Goal: Task Accomplishment & Management: Use online tool/utility

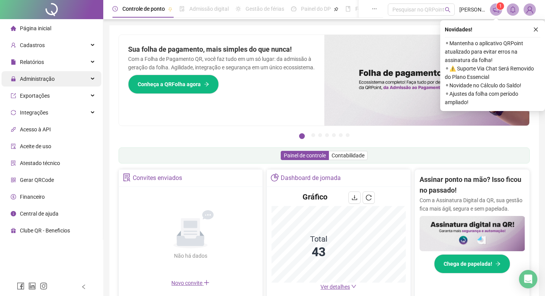
click at [41, 79] on span "Administração" at bounding box center [37, 79] width 35 height 6
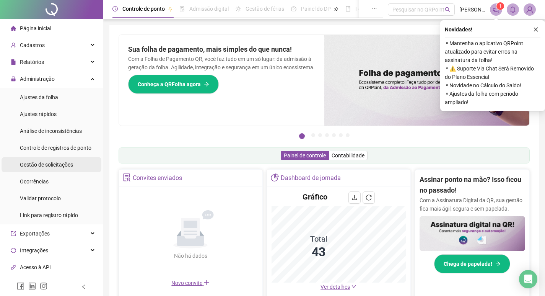
click at [51, 163] on span "Gestão de solicitações" at bounding box center [46, 165] width 53 height 6
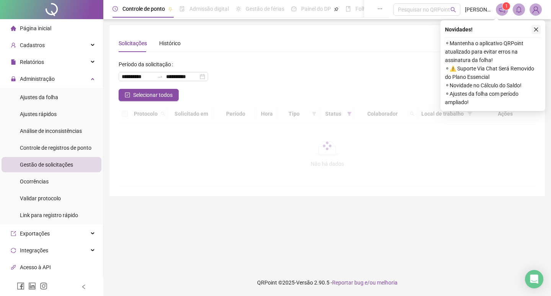
click at [538, 30] on icon "close" at bounding box center [536, 29] width 5 height 5
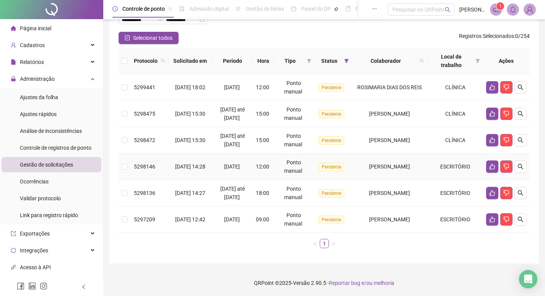
scroll to position [57, 0]
click at [92, 77] on div "Administração" at bounding box center [52, 78] width 100 height 15
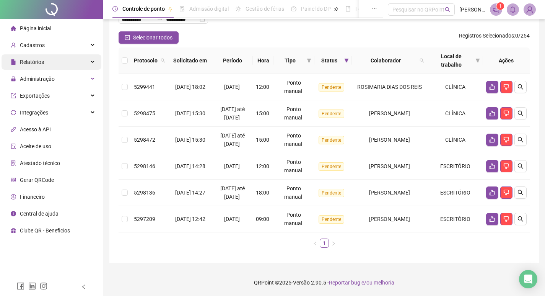
click at [91, 60] on div "Relatórios" at bounding box center [52, 61] width 100 height 15
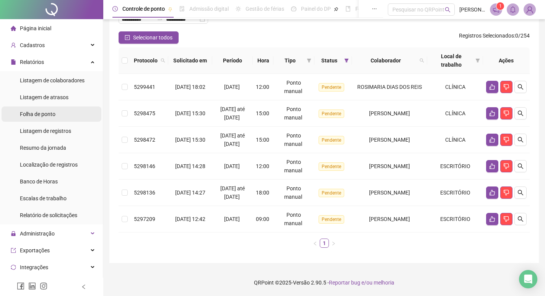
click at [39, 115] on span "Folha de ponto" at bounding box center [38, 114] width 36 height 6
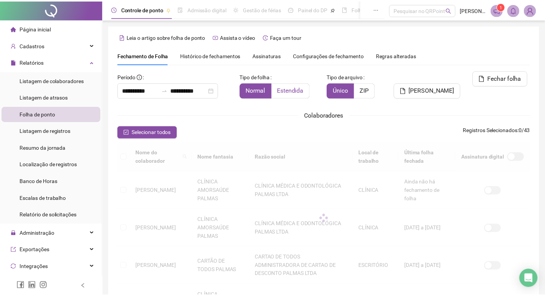
scroll to position [9, 0]
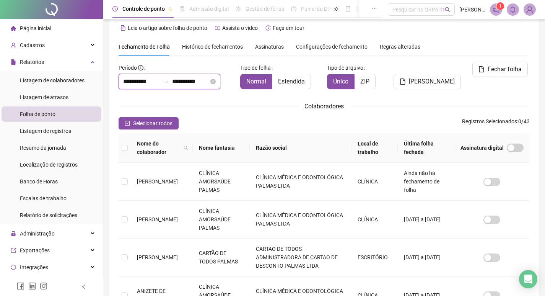
click at [209, 80] on input "**********" at bounding box center [190, 81] width 37 height 9
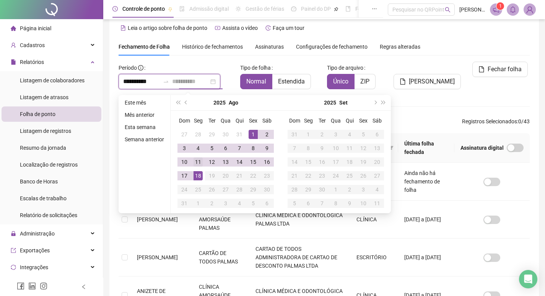
type input "**********"
click at [196, 162] on div "11" at bounding box center [198, 161] width 9 height 9
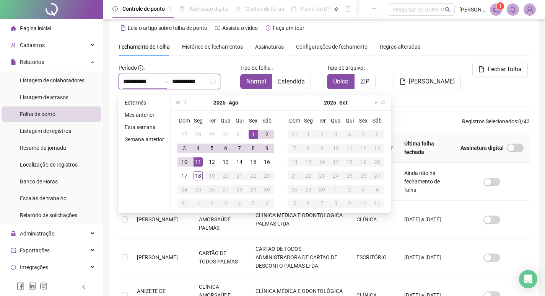
type input "**********"
click at [250, 134] on div "1" at bounding box center [253, 134] width 9 height 9
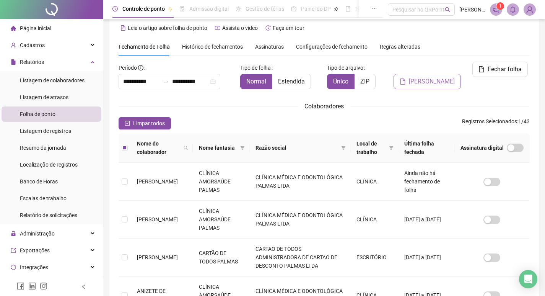
click at [441, 77] on span "[PERSON_NAME]" at bounding box center [432, 81] width 46 height 9
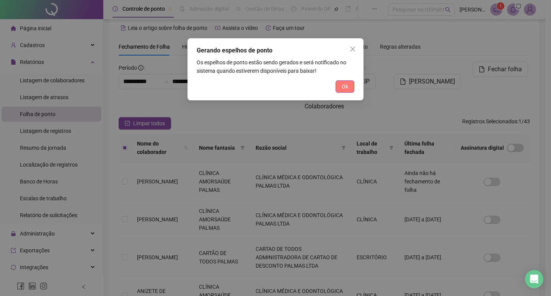
click at [350, 90] on button "Ok" at bounding box center [345, 86] width 19 height 12
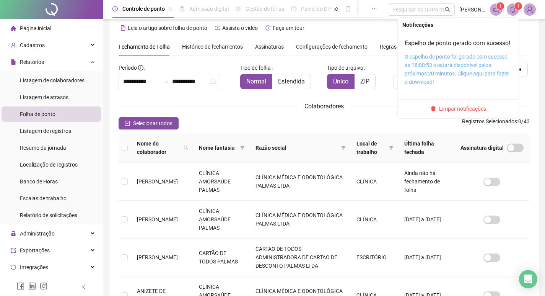
click at [416, 66] on link "O espelho de ponto foi gerado com sucesso às 18:08:53 e estará disponível pelos…" at bounding box center [457, 69] width 104 height 31
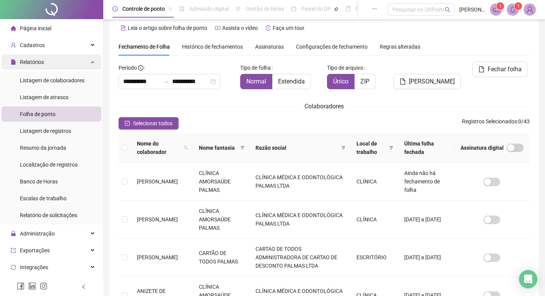
click at [83, 61] on div "Relatórios" at bounding box center [52, 61] width 100 height 15
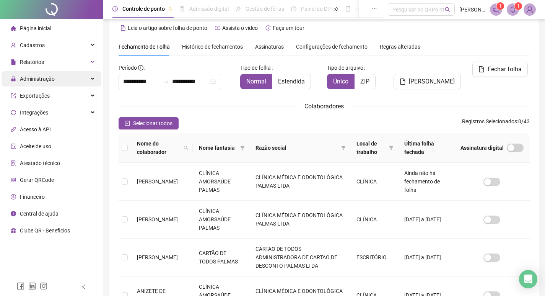
click at [92, 79] on icon at bounding box center [93, 79] width 4 height 0
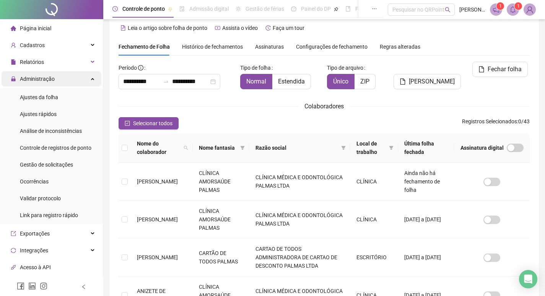
click at [91, 78] on icon at bounding box center [93, 78] width 4 height 0
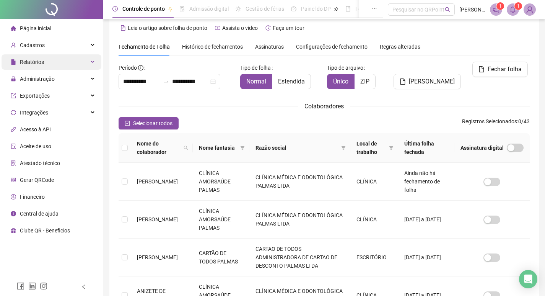
click at [91, 62] on icon at bounding box center [93, 62] width 4 height 0
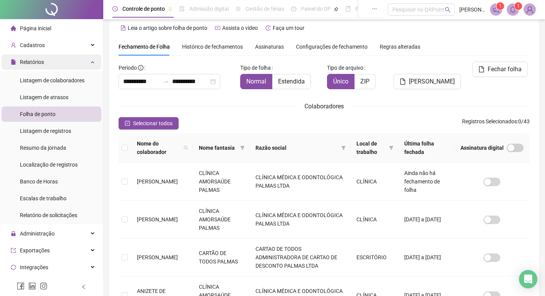
click at [88, 61] on div "Relatórios" at bounding box center [52, 61] width 100 height 15
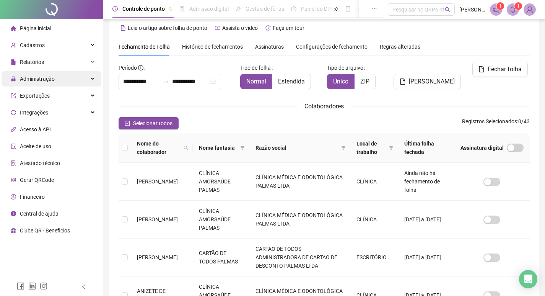
click at [93, 78] on div "Administração" at bounding box center [52, 78] width 100 height 15
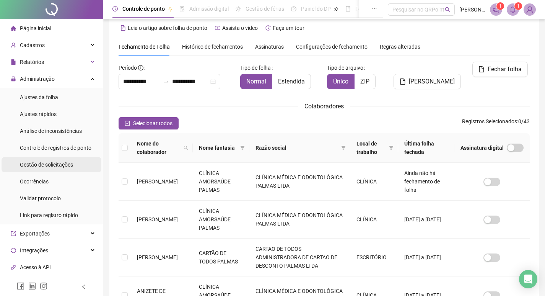
click at [32, 166] on span "Gestão de solicitações" at bounding box center [46, 165] width 53 height 6
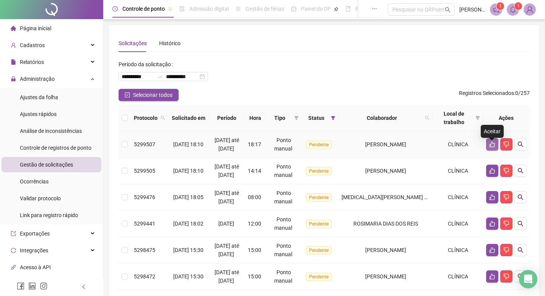
click at [493, 147] on icon "like" at bounding box center [492, 145] width 5 height 6
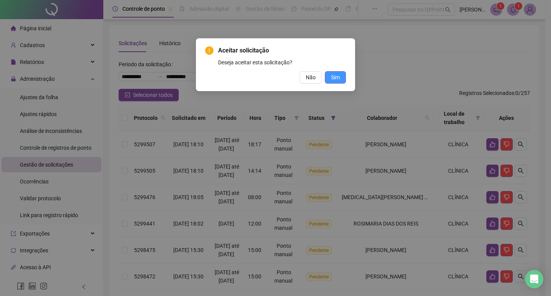
click at [333, 76] on span "Sim" at bounding box center [335, 77] width 9 height 8
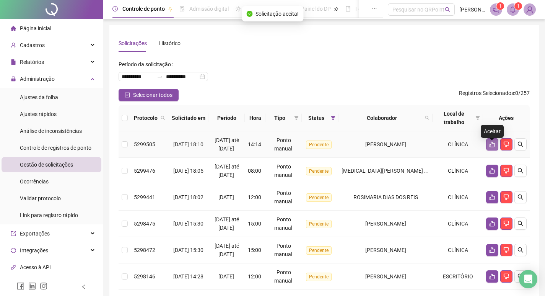
click at [490, 145] on icon "like" at bounding box center [493, 144] width 6 height 6
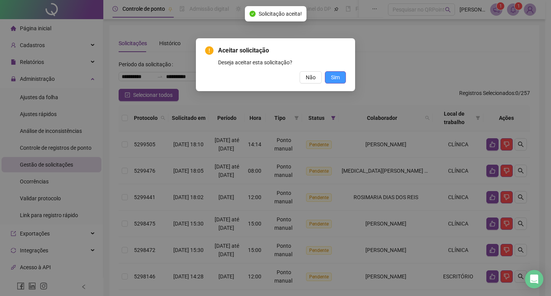
click at [339, 80] on span "Sim" at bounding box center [335, 77] width 9 height 8
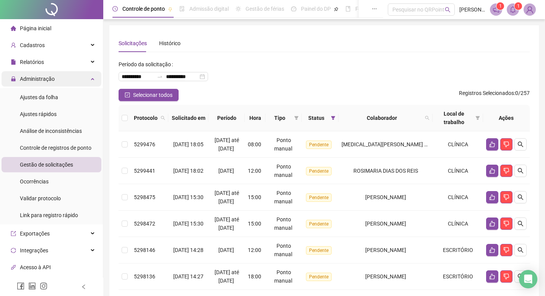
click at [85, 82] on div "Administração" at bounding box center [52, 78] width 100 height 15
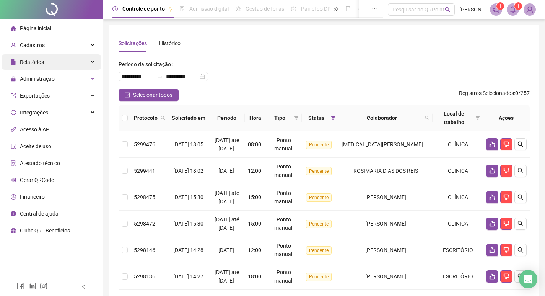
click at [90, 62] on div "Relatórios" at bounding box center [52, 61] width 100 height 15
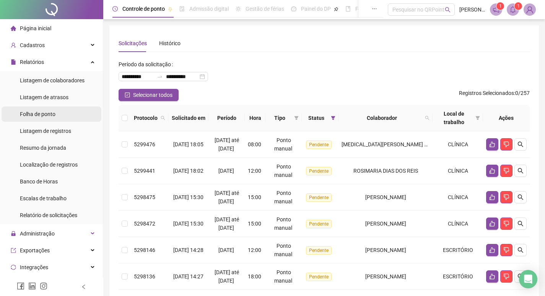
click at [38, 116] on span "Folha de ponto" at bounding box center [38, 114] width 36 height 6
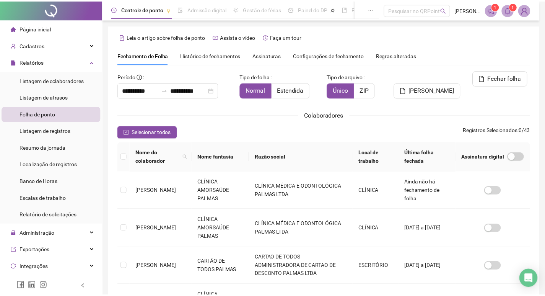
scroll to position [9, 0]
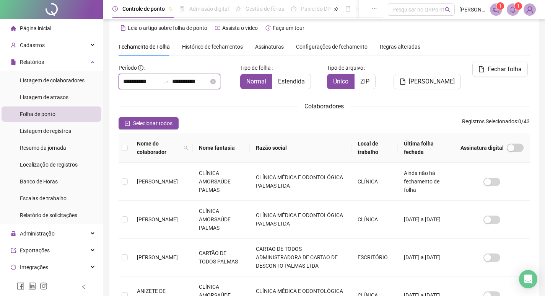
click at [209, 80] on input "**********" at bounding box center [190, 81] width 37 height 9
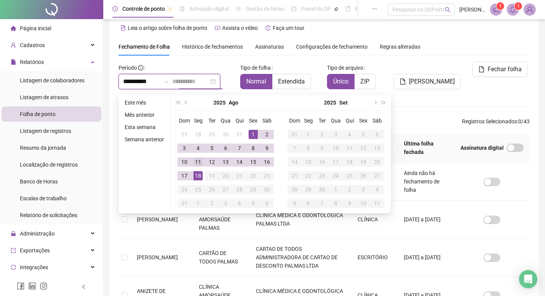
type input "**********"
click at [195, 163] on div "11" at bounding box center [198, 161] width 9 height 9
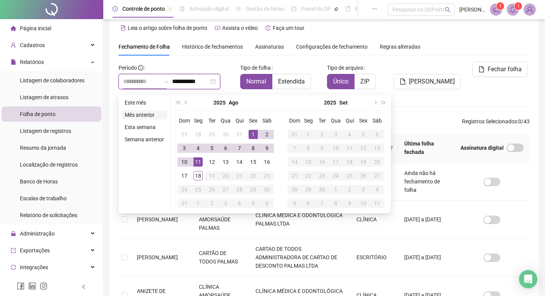
type input "**********"
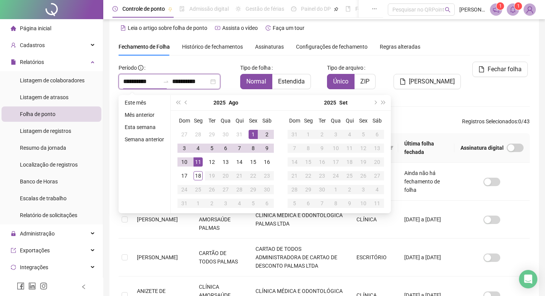
type input "**********"
click at [250, 134] on div "1" at bounding box center [253, 134] width 9 height 9
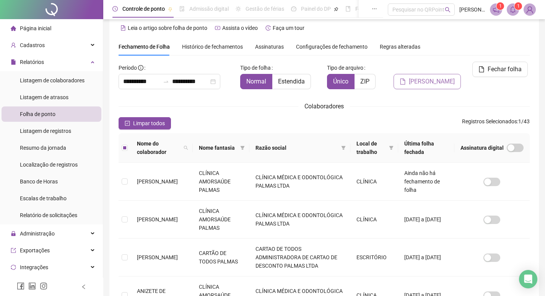
click at [423, 77] on span "[PERSON_NAME]" at bounding box center [432, 81] width 46 height 9
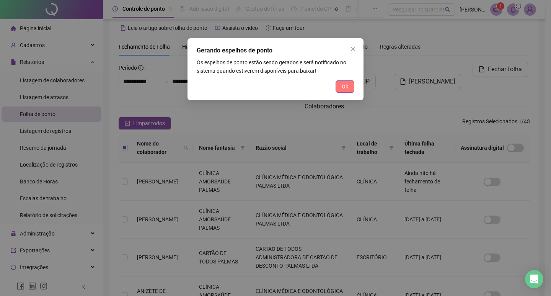
click at [346, 86] on span "Ok" at bounding box center [345, 86] width 7 height 8
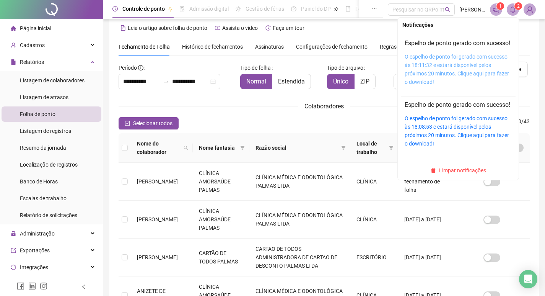
click at [435, 64] on link "O espelho de ponto foi gerado com sucesso às 18:11:32 e estará disponível pelos…" at bounding box center [457, 69] width 104 height 31
